Goal: Communication & Community: Share content

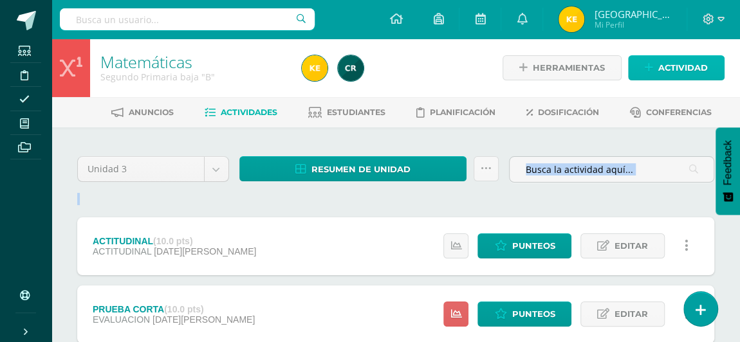
click at [671, 68] on span "Actividad" at bounding box center [683, 68] width 50 height 24
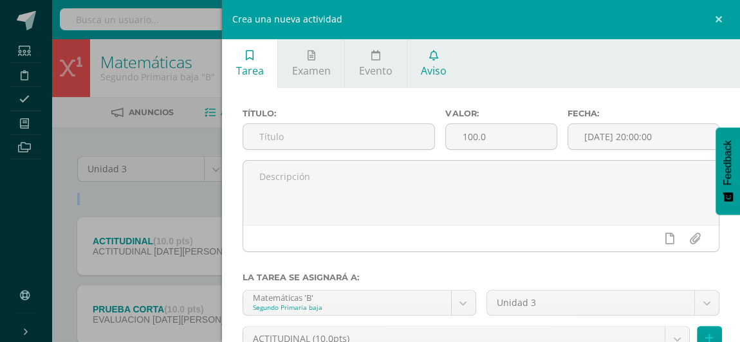
click at [429, 68] on span "Aviso" at bounding box center [434, 71] width 26 height 14
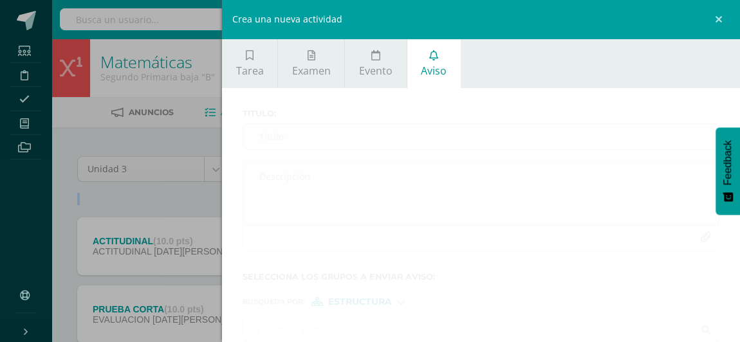
scroll to position [62, 0]
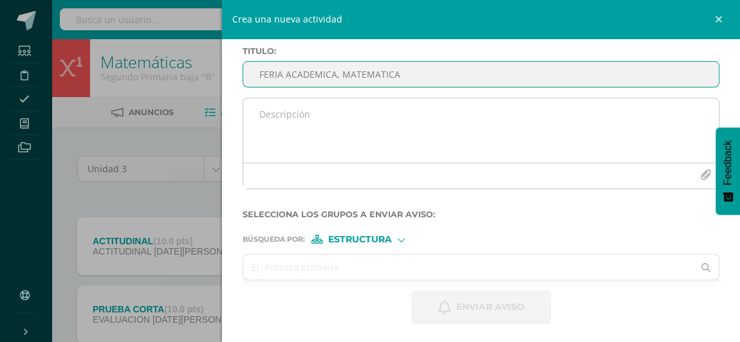
type input "FERIA ACADEMICA, MATEMATICA"
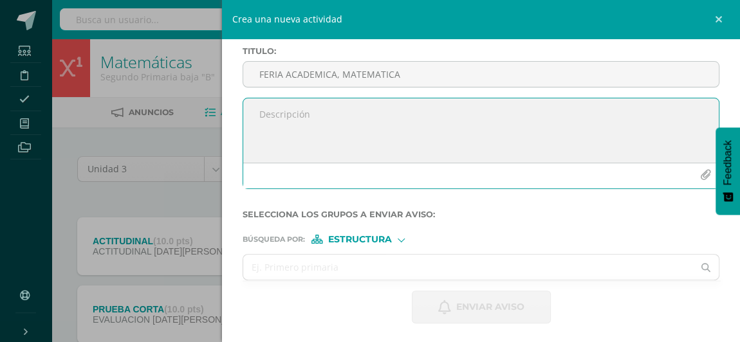
click at [283, 111] on textarea at bounding box center [481, 130] width 476 height 64
paste textarea "Loremipsu dolorsit: Ametcon ad elitsed doeius. Tem incididunt utl etdo magnaa e…"
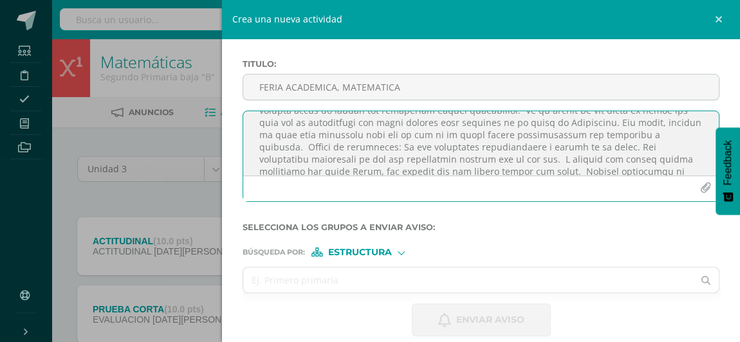
scroll to position [116, 0]
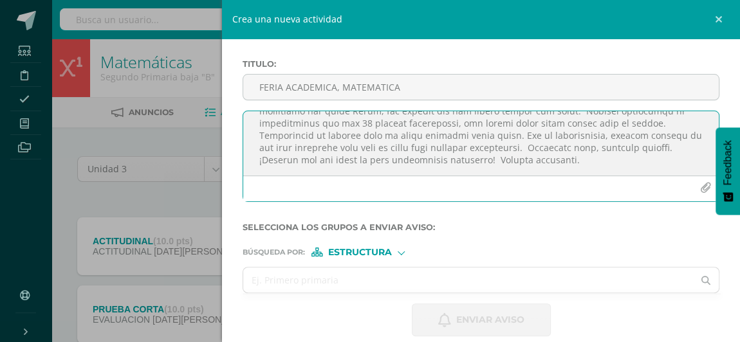
type textarea "Loremipsu dolorsit: Ametcon ad elitsed doeius. Tem incididunt utl etdo magnaa e…"
click at [389, 251] on span "Estructura" at bounding box center [360, 252] width 64 height 7
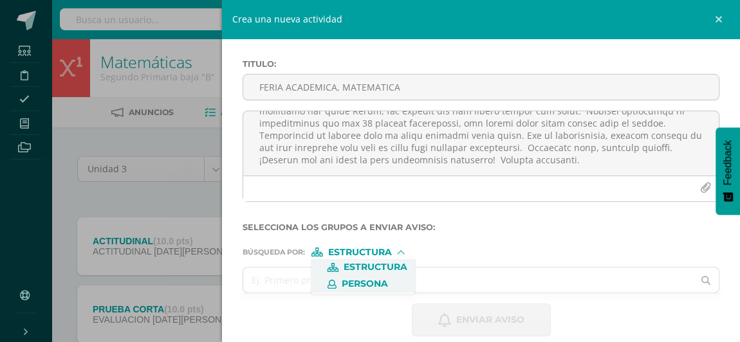
click at [354, 284] on span "Persona" at bounding box center [365, 284] width 46 height 7
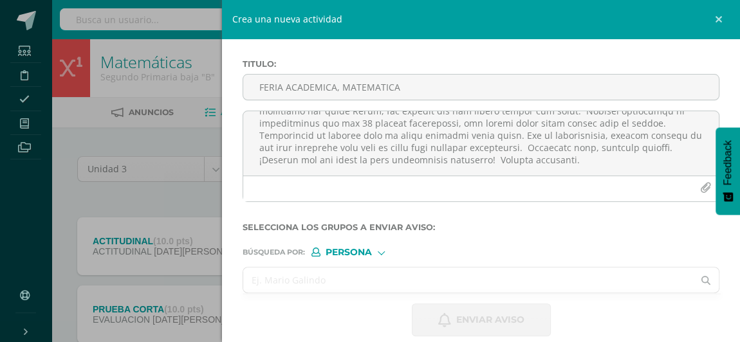
click at [285, 282] on input "text" at bounding box center [468, 280] width 450 height 25
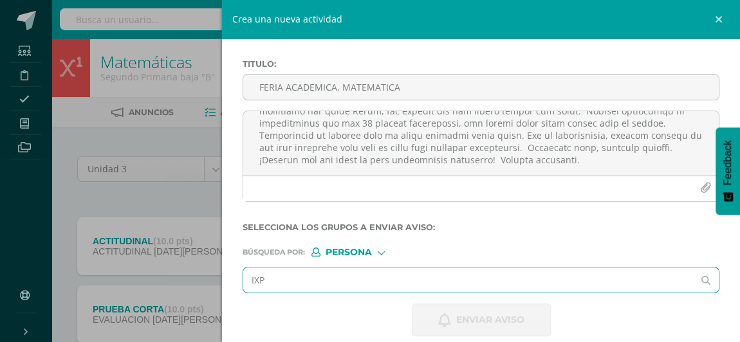
type input "IXPA"
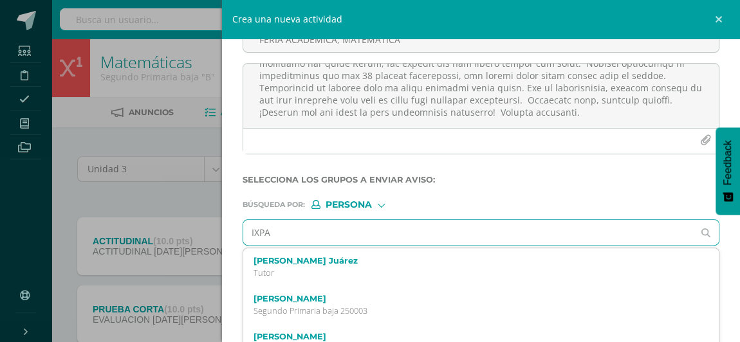
scroll to position [115, 0]
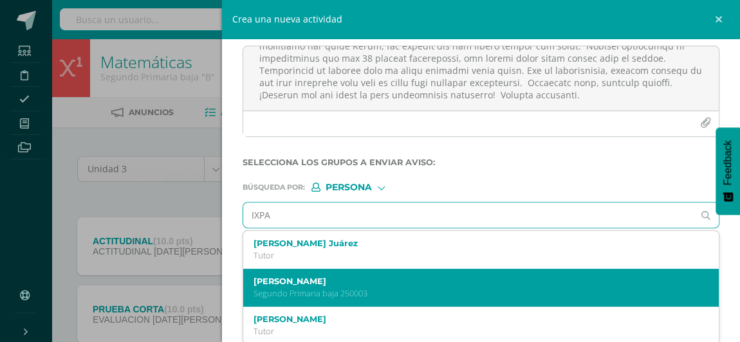
click at [305, 290] on p "Segundo Primaria baja 250003" at bounding box center [471, 293] width 434 height 11
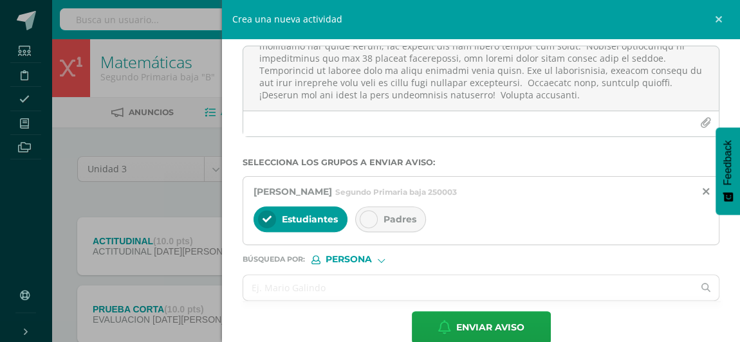
click at [368, 210] on div at bounding box center [369, 219] width 18 height 18
click at [378, 261] on div "Persona" at bounding box center [359, 260] width 97 height 9
click at [292, 288] on input "text" at bounding box center [468, 287] width 450 height 25
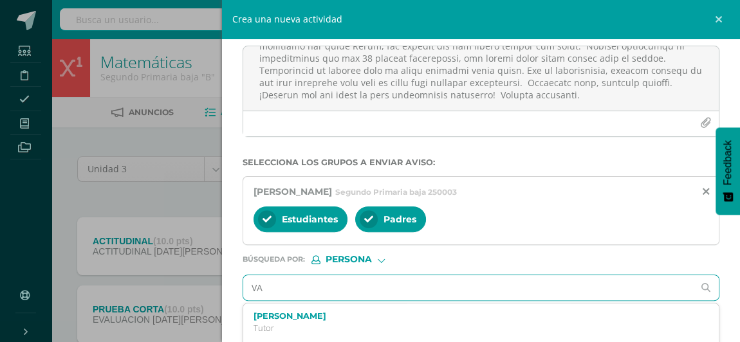
type input "V"
type input "[PERSON_NAME]"
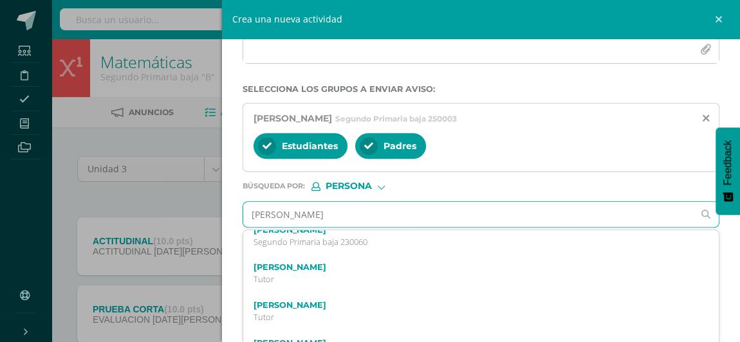
scroll to position [0, 0]
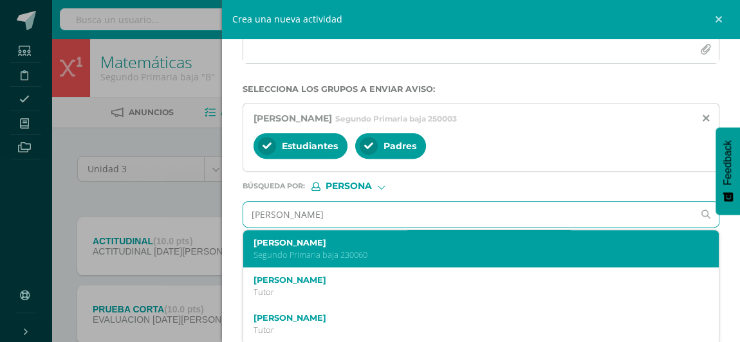
click at [302, 254] on p "Segundo Primaria baja 230060" at bounding box center [471, 255] width 434 height 11
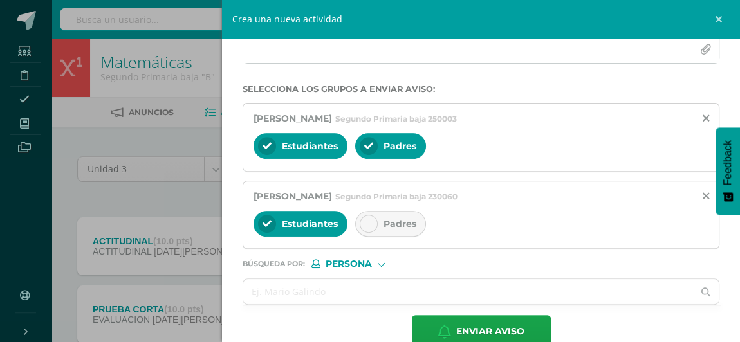
click at [364, 219] on icon at bounding box center [368, 223] width 9 height 9
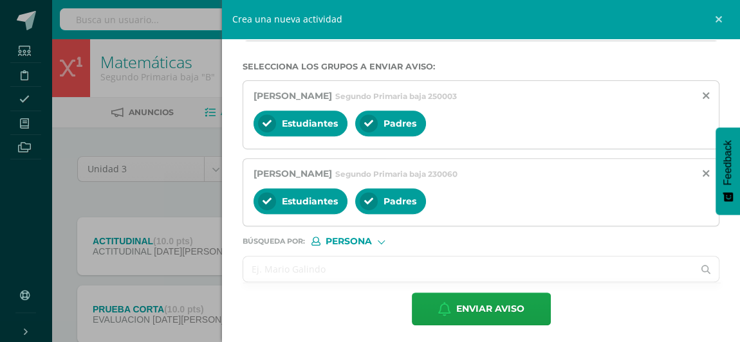
click at [302, 268] on input "text" at bounding box center [468, 269] width 450 height 25
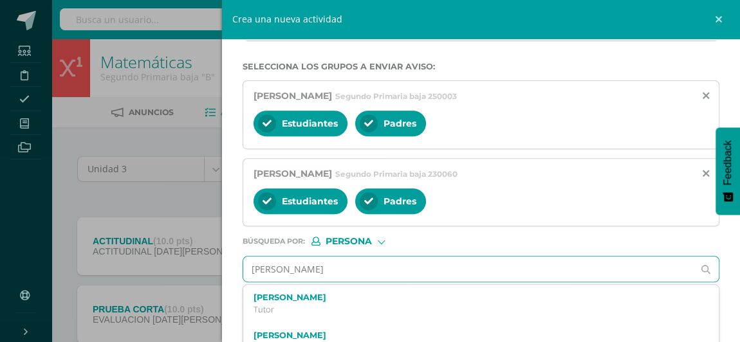
type input "[PERSON_NAME]"
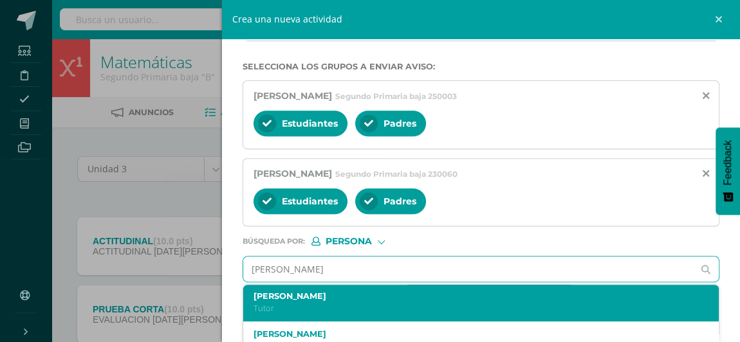
click at [275, 304] on p "Tutor" at bounding box center [471, 308] width 434 height 11
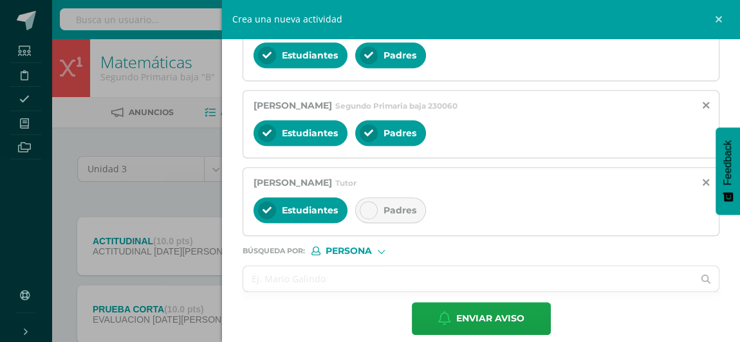
scroll to position [280, 0]
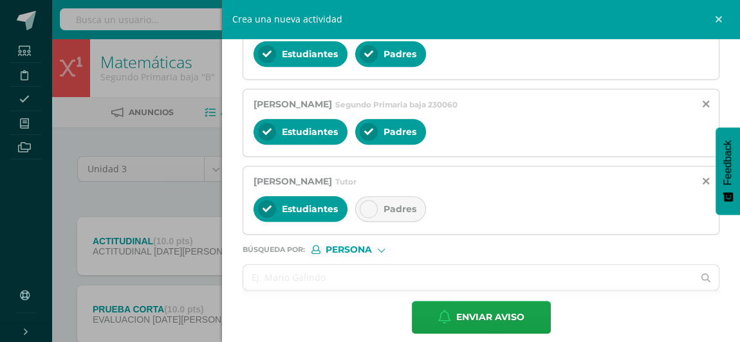
click at [272, 209] on div at bounding box center [267, 209] width 18 height 18
click at [703, 181] on icon at bounding box center [706, 181] width 6 height 11
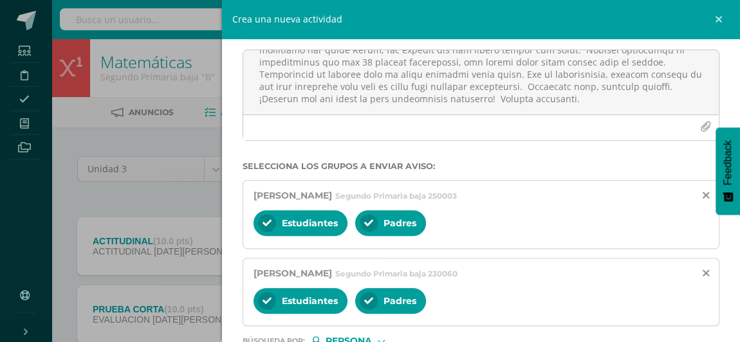
scroll to position [210, 0]
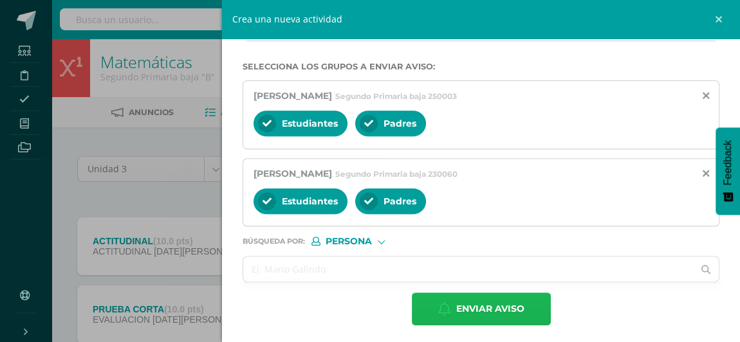
click at [459, 306] on span "Enviar aviso" at bounding box center [490, 309] width 68 height 32
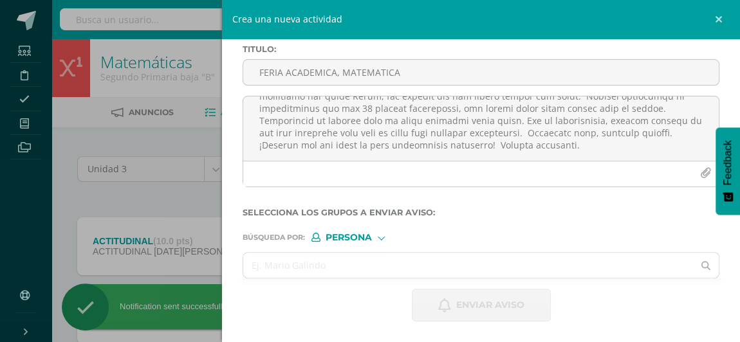
scroll to position [62, 0]
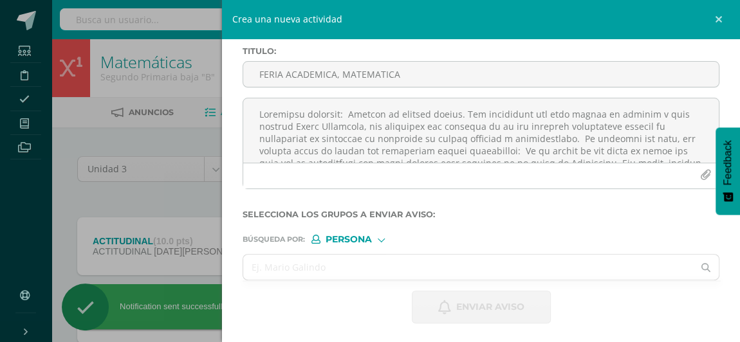
click at [81, 198] on div "Crea una nueva actividad Tarea Examen Evento Aviso Título: Valor: 100.0 Fecha: …" at bounding box center [370, 171] width 740 height 342
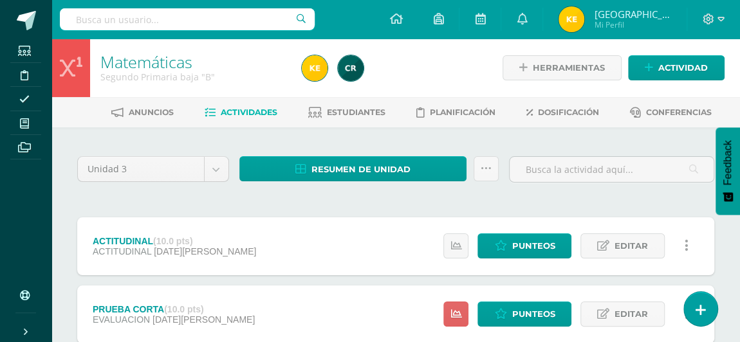
click at [599, 191] on div at bounding box center [612, 174] width 216 height 37
